Goal: Find specific page/section: Find specific page/section

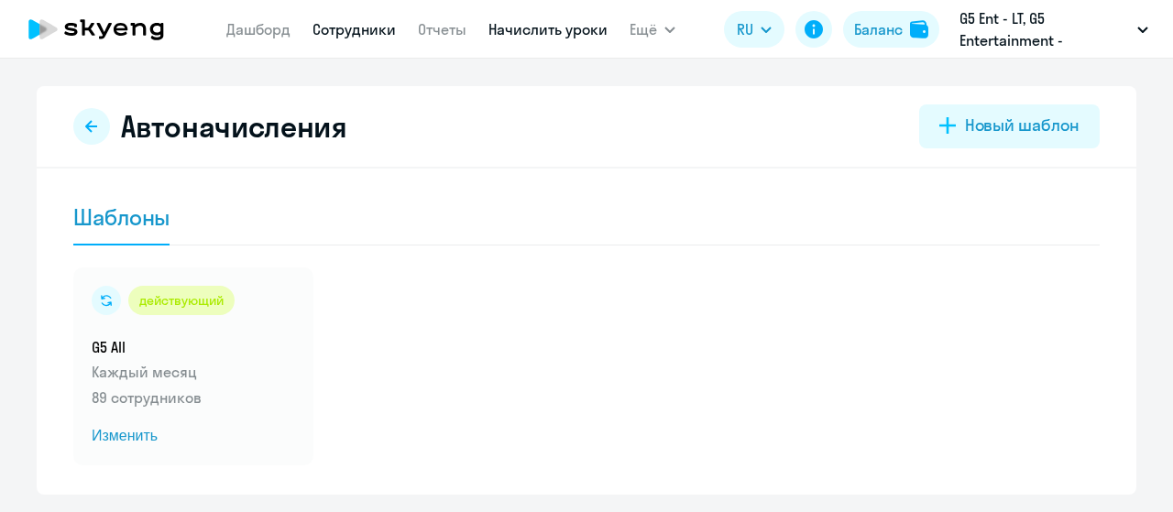
click at [353, 34] on link "Сотрудники" at bounding box center [353, 29] width 83 height 18
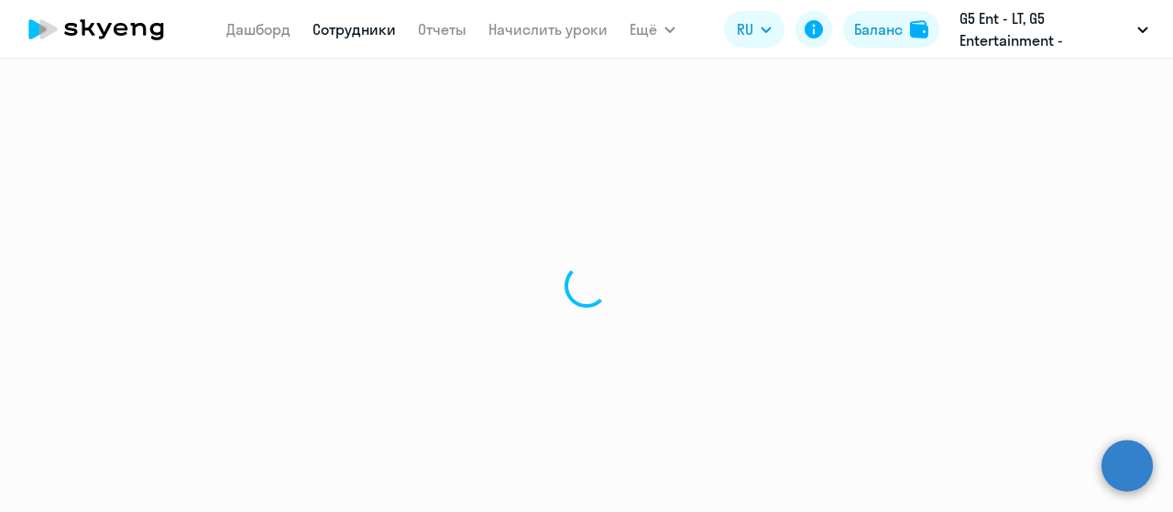
select select "30"
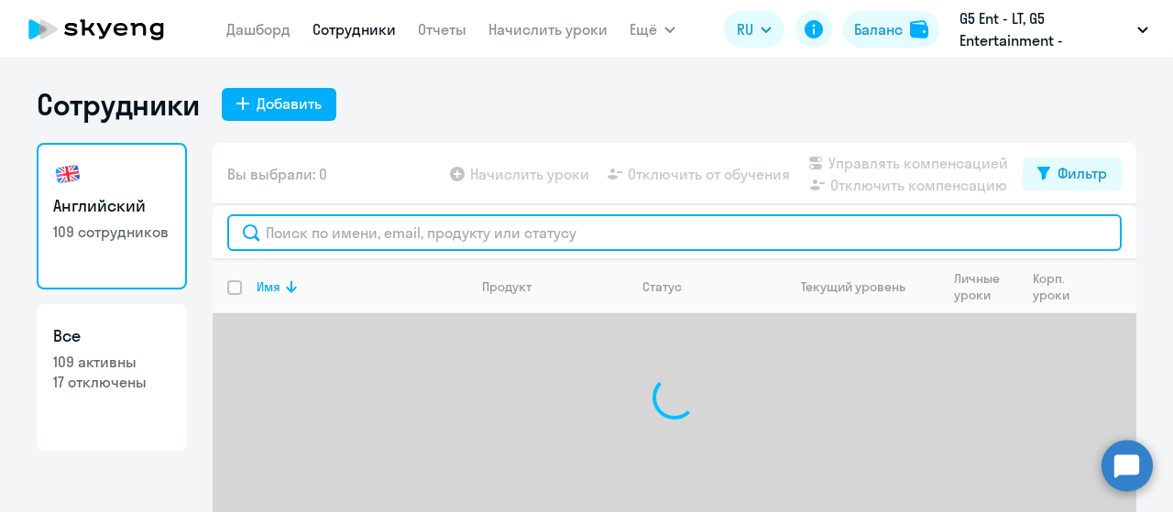
click at [378, 230] on input "text" at bounding box center [674, 232] width 894 height 37
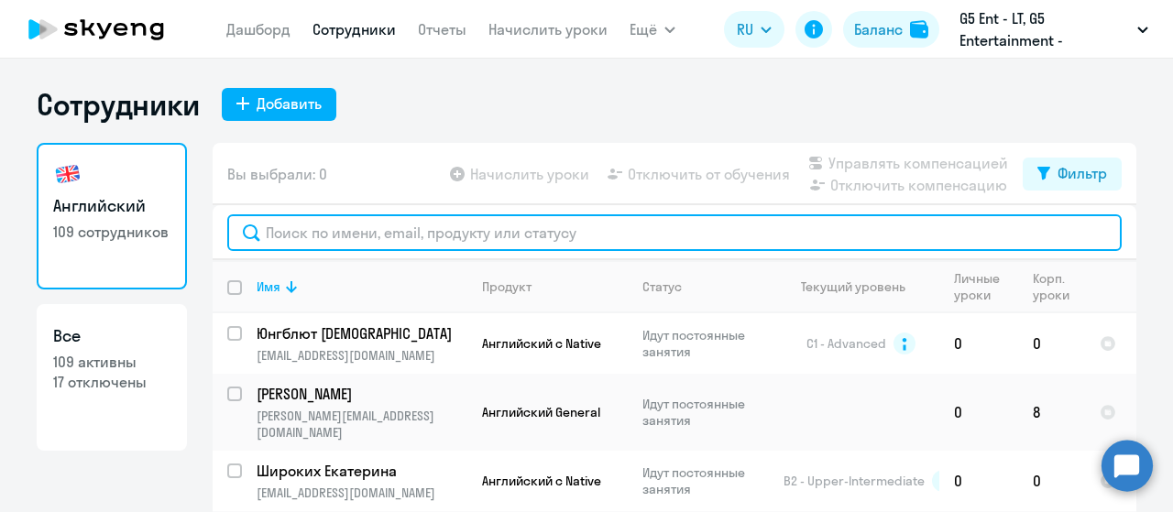
click at [310, 223] on input "text" at bounding box center [674, 232] width 894 height 37
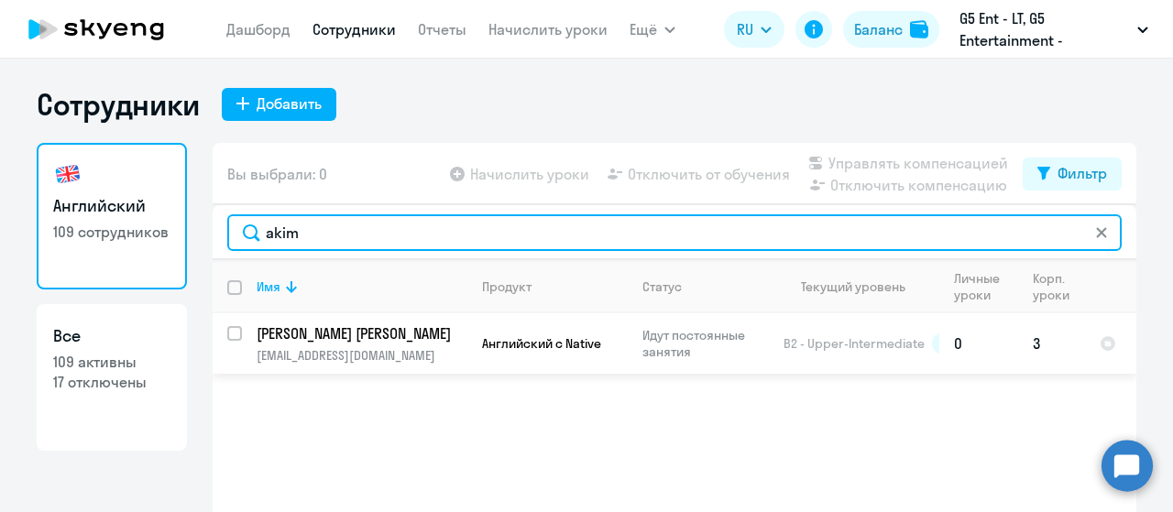
type input "akim"
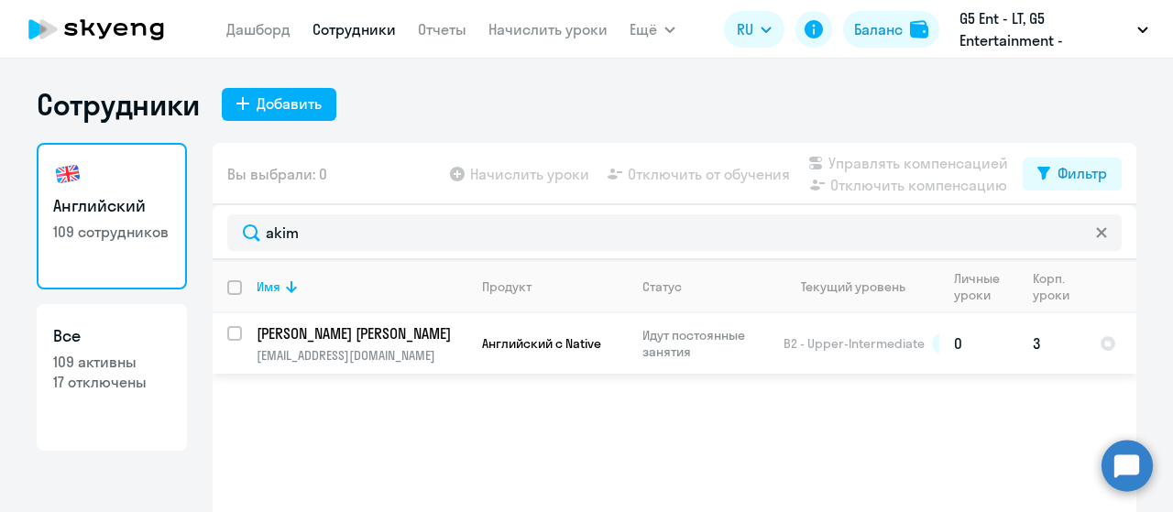
click at [491, 334] on td "Английский с Native" at bounding box center [547, 343] width 160 height 60
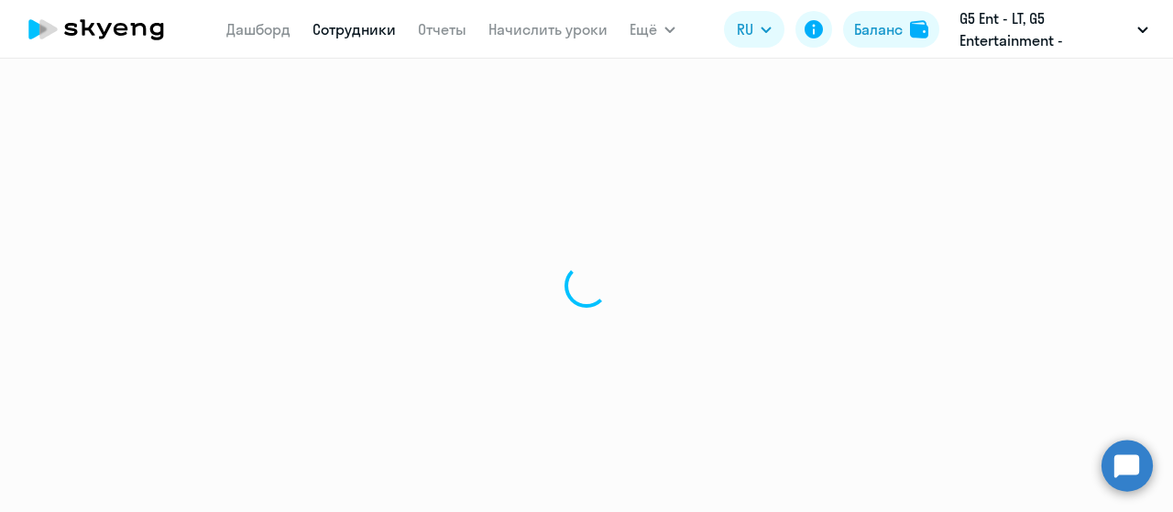
select select "english"
